Goal: Task Accomplishment & Management: Manage account settings

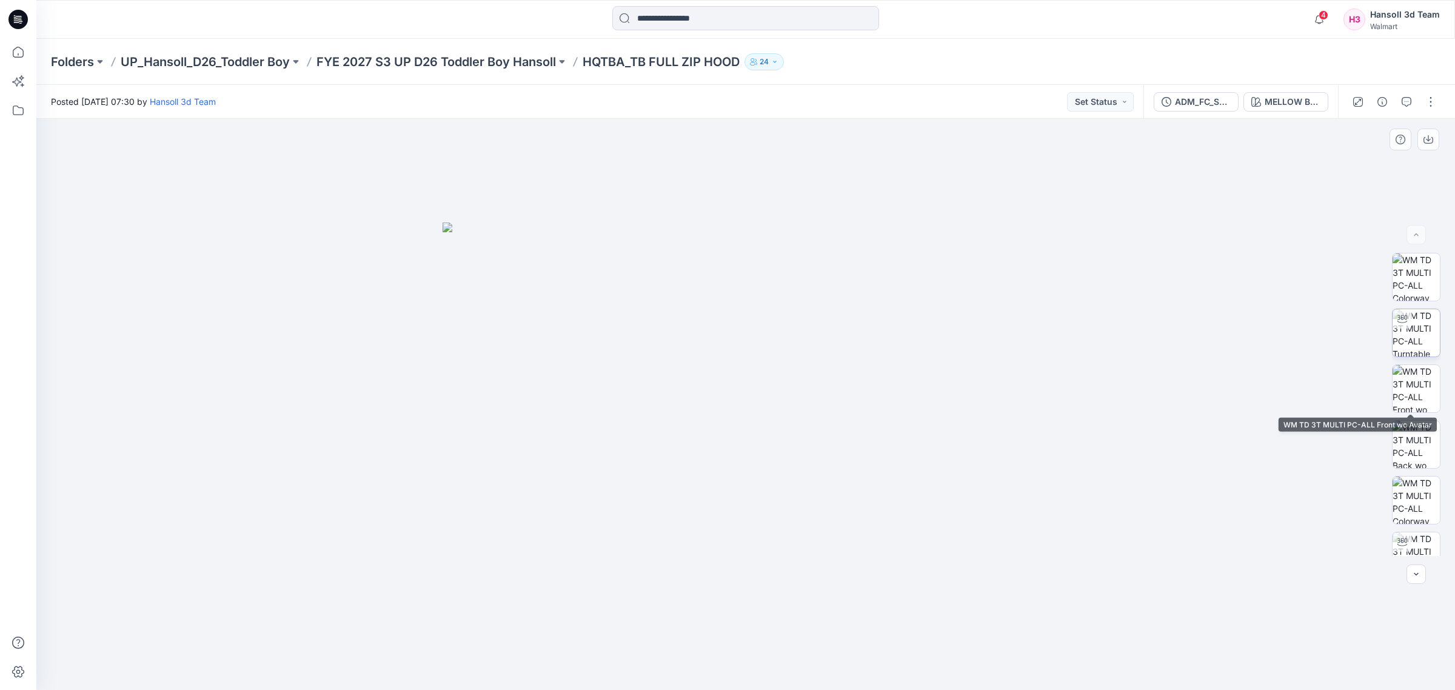
click at [1415, 332] on img at bounding box center [1416, 332] width 47 height 47
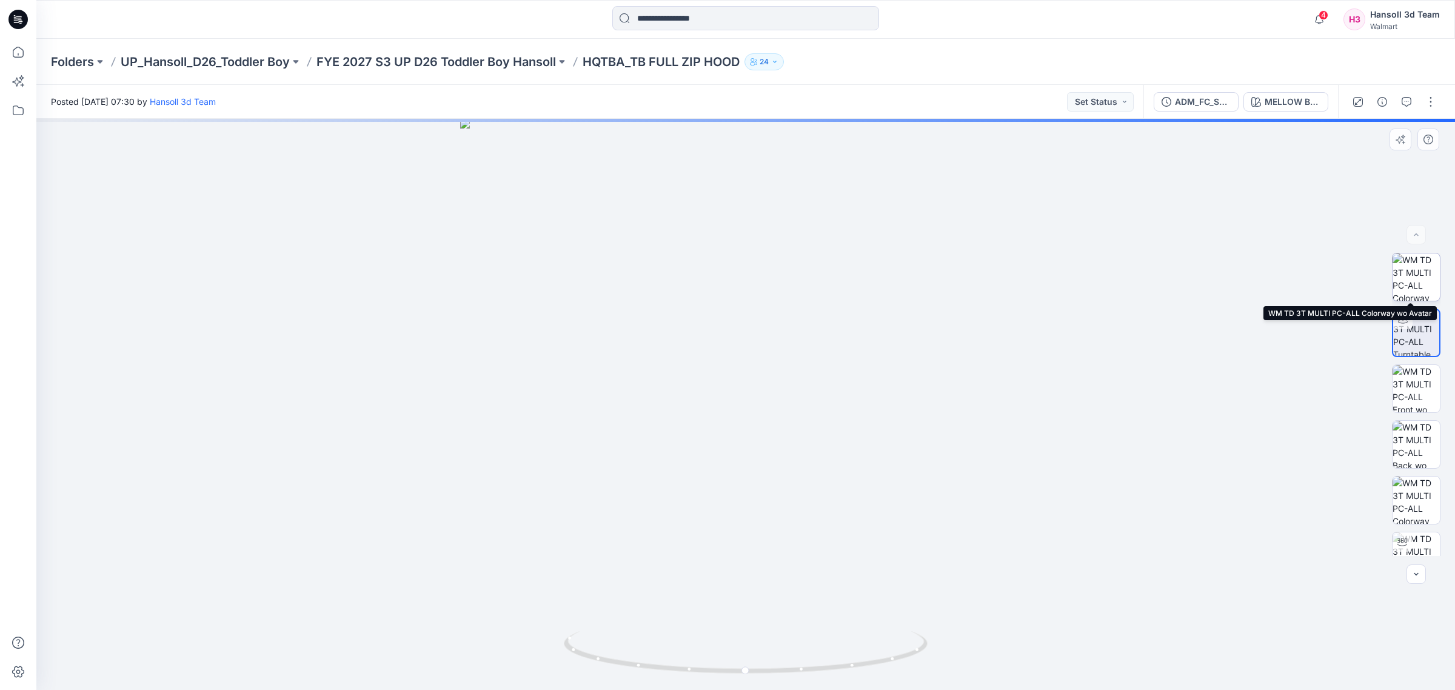
click at [1414, 279] on img at bounding box center [1416, 276] width 47 height 47
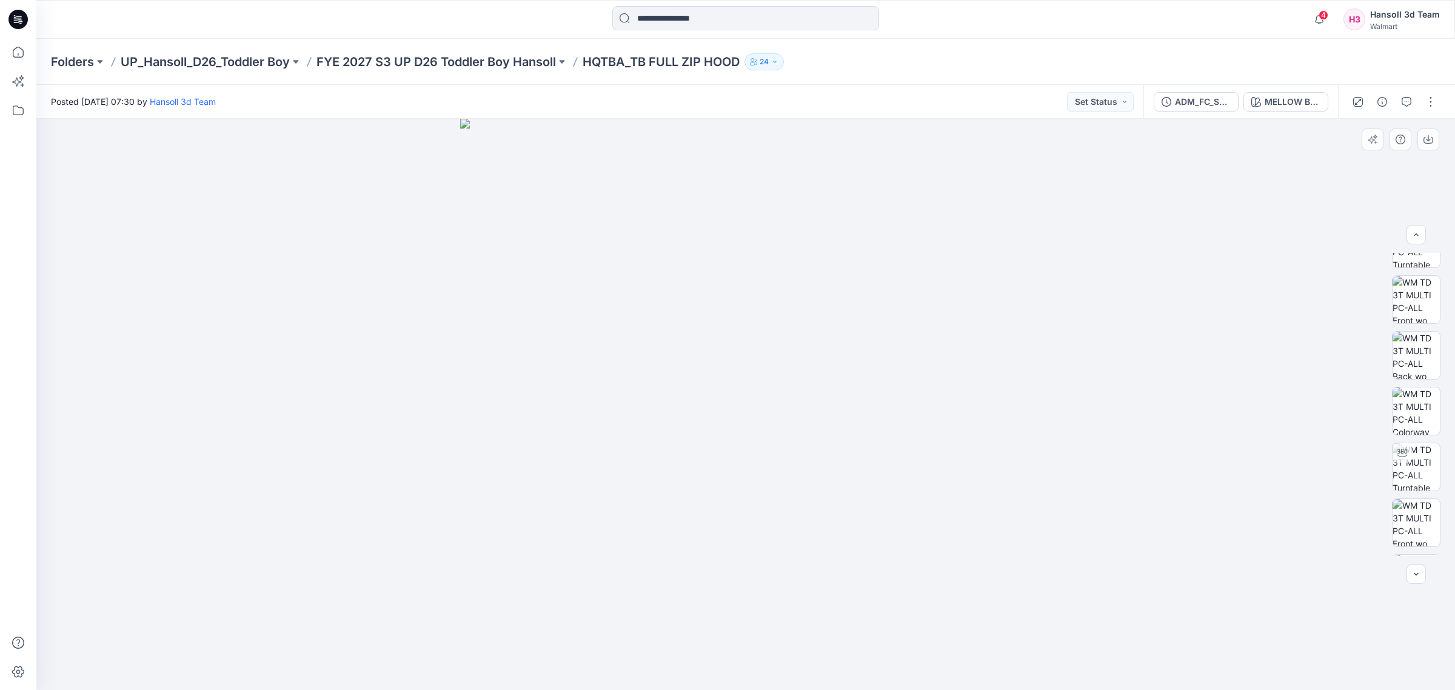
scroll to position [192, 0]
click at [1429, 529] on img at bounding box center [1416, 531] width 47 height 25
click at [1451, 121] on div at bounding box center [745, 405] width 1419 height 572
click at [1211, 105] on div "ADM_FC_SOLID" at bounding box center [1203, 101] width 56 height 13
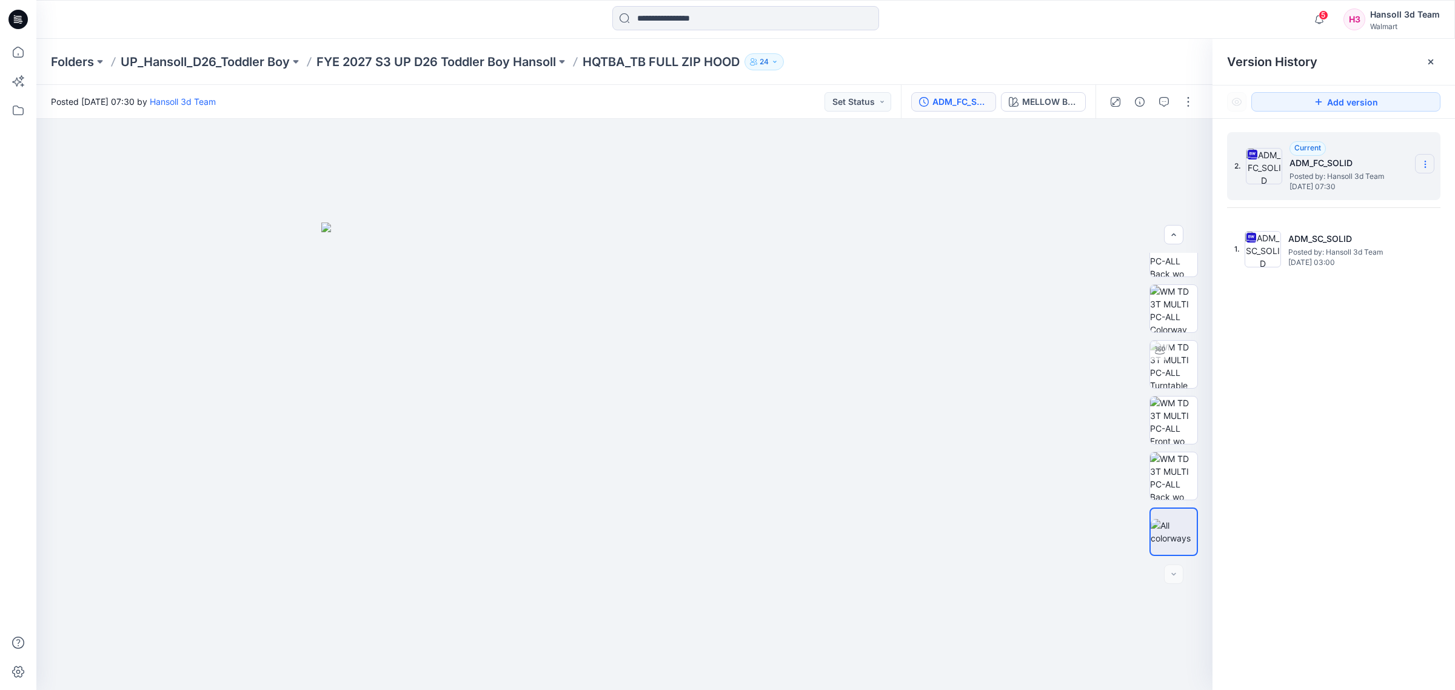
click at [1424, 167] on icon at bounding box center [1426, 164] width 10 height 10
drag, startPoint x: 1375, startPoint y: 362, endPoint x: 1366, endPoint y: 289, distance: 74.0
click at [1375, 360] on div "2. Current ADM_FC_SOLID Posted by: Hansoll 3d Team [DATE] 07:30 1. ADM_SC_SOLID…" at bounding box center [1334, 413] width 243 height 589
click at [1418, 161] on section at bounding box center [1424, 163] width 19 height 19
click at [1342, 264] on span "Delete Version" at bounding box center [1341, 267] width 56 height 15
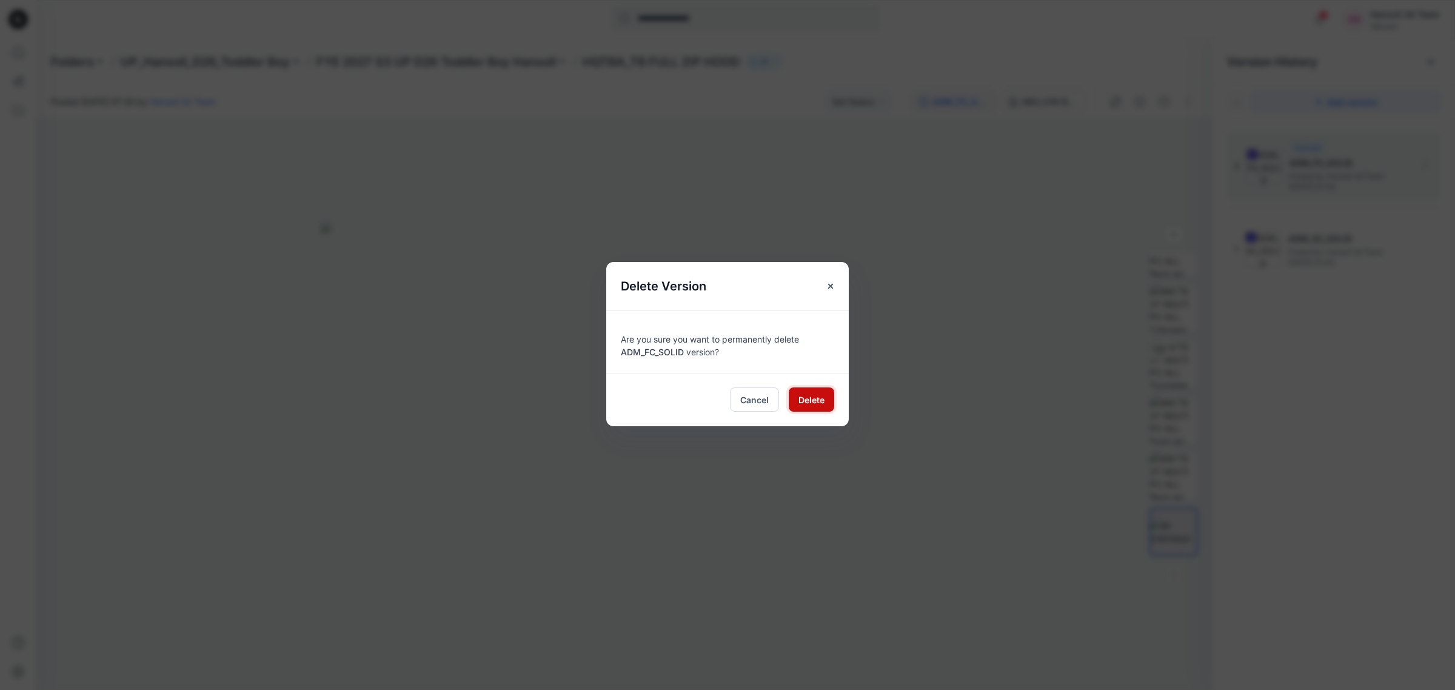
click at [808, 398] on span "Delete" at bounding box center [812, 400] width 26 height 13
